Goal: Navigation & Orientation: Find specific page/section

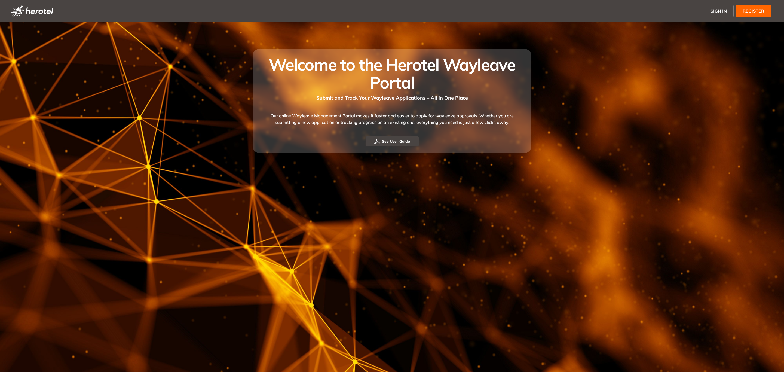
click at [719, 14] on button "SIGN IN" at bounding box center [719, 11] width 30 height 12
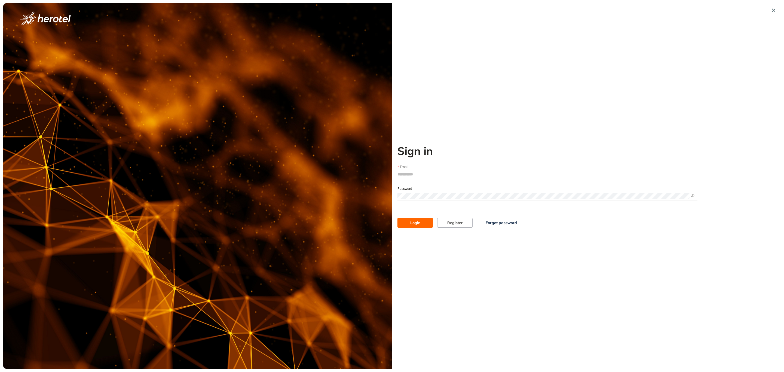
type input "**********"
click at [413, 224] on span "Login" at bounding box center [415, 223] width 10 height 6
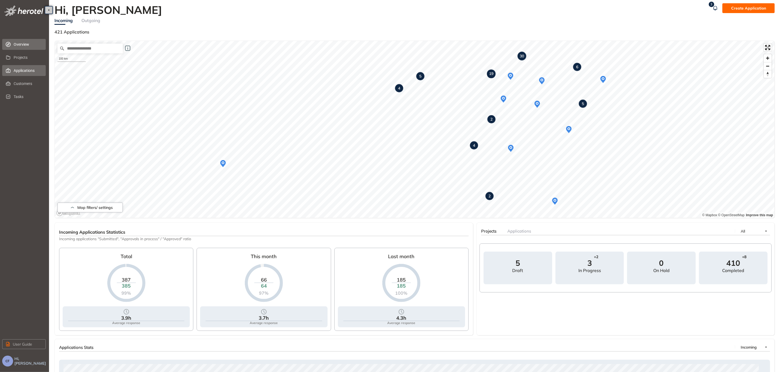
click at [19, 65] on span "Applications" at bounding box center [28, 70] width 28 height 11
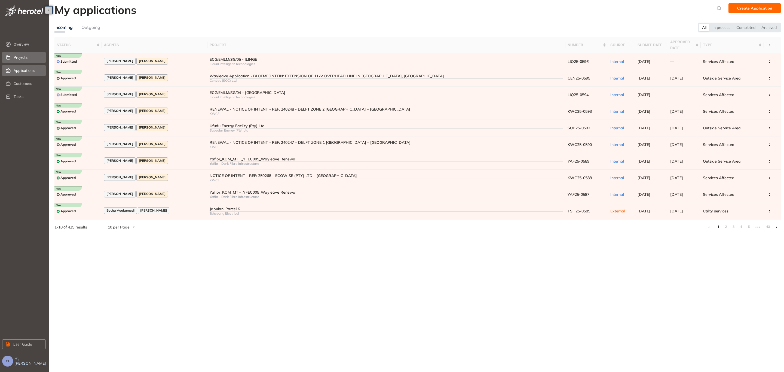
click at [29, 55] on span "Projects" at bounding box center [28, 57] width 28 height 11
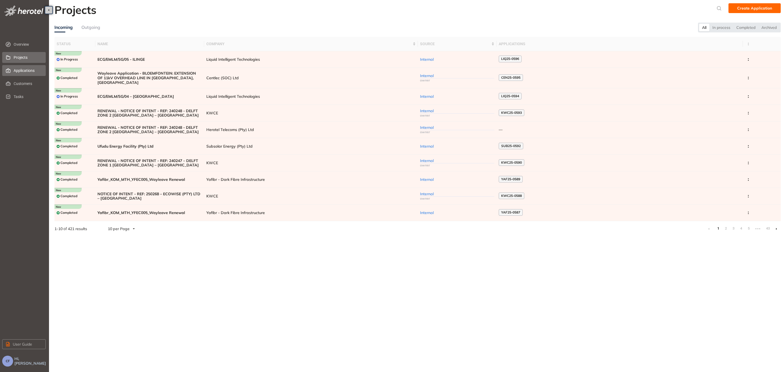
click at [26, 69] on span "Applications" at bounding box center [28, 70] width 28 height 11
